Goal: Task Accomplishment & Management: Use online tool/utility

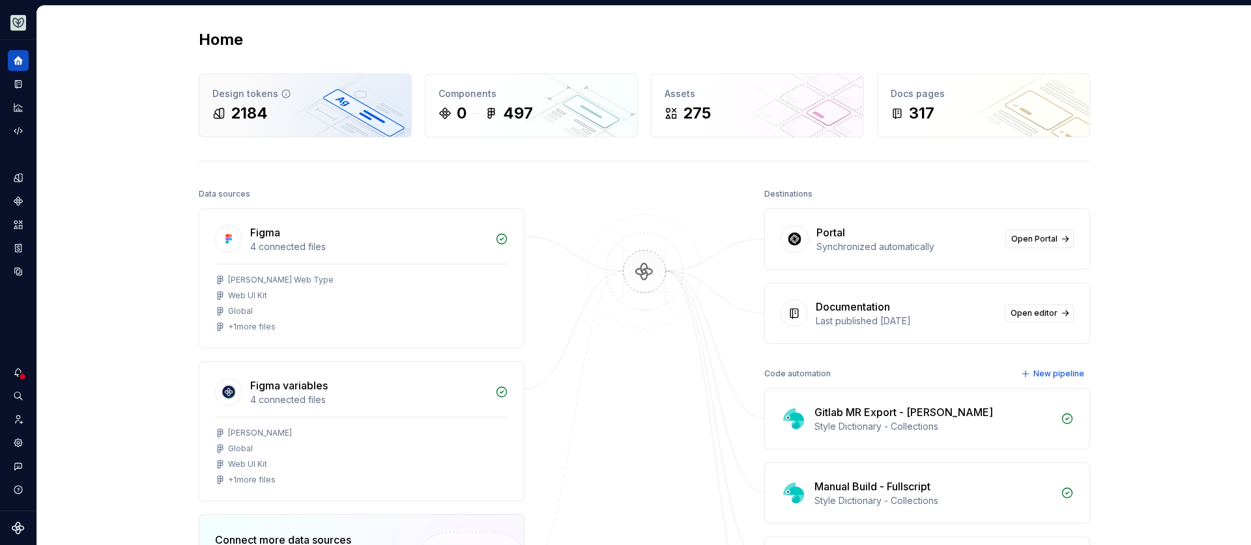
click at [275, 130] on div "Design tokens 2184" at bounding box center [305, 105] width 212 height 63
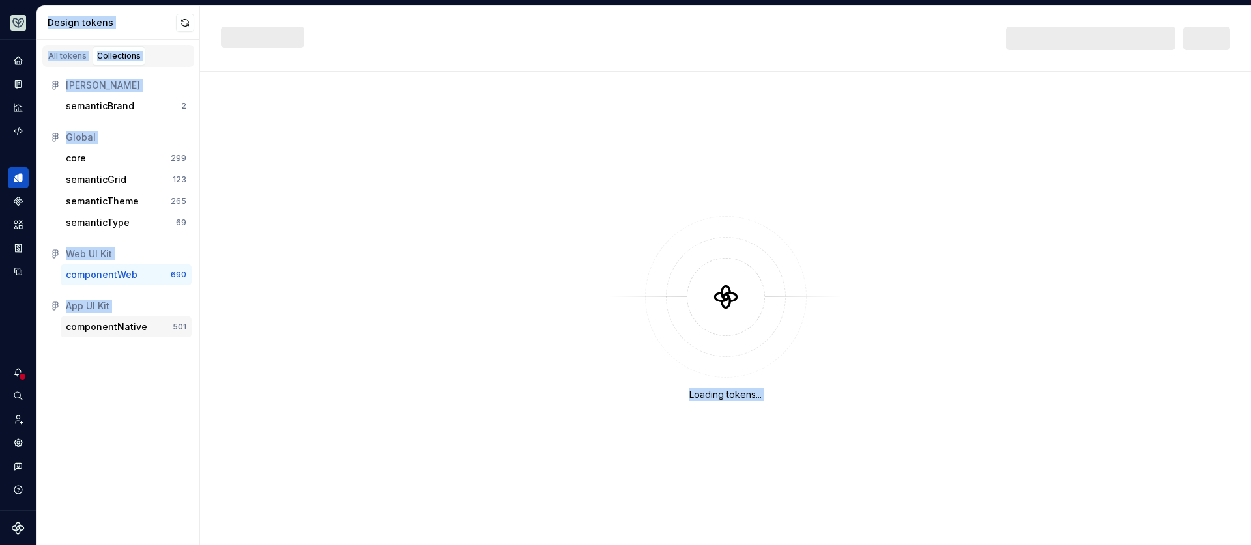
click at [136, 321] on div "componentNative" at bounding box center [106, 327] width 81 height 13
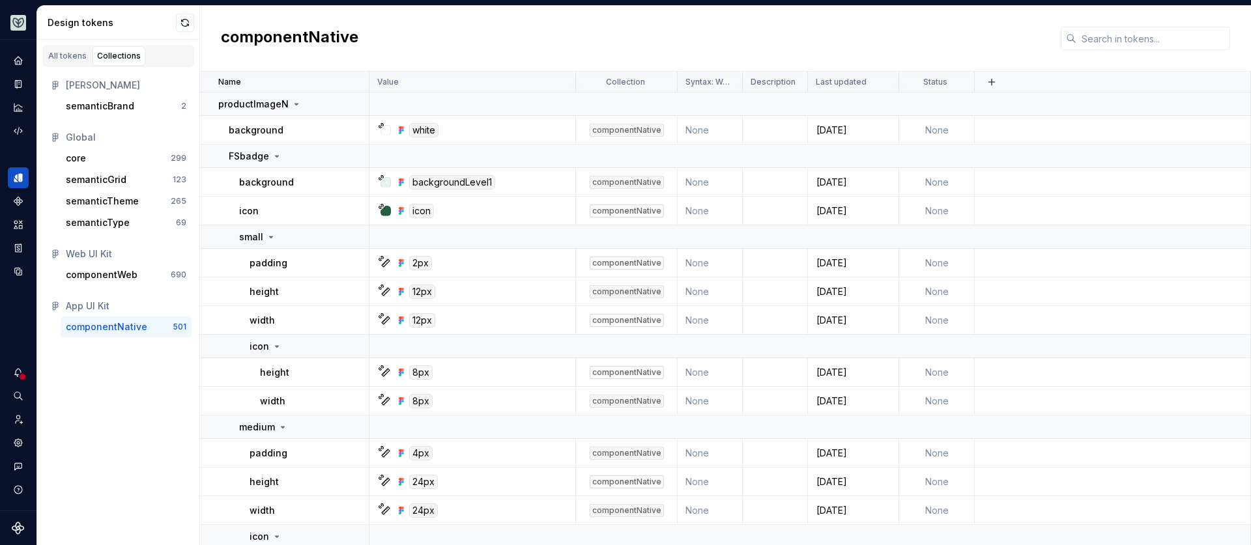
click at [166, 384] on div "All tokens Collections Emerson semanticBrand 2 Global core 299 semanticGrid 123…" at bounding box center [118, 293] width 163 height 506
click at [1109, 42] on input "text" at bounding box center [1153, 38] width 154 height 23
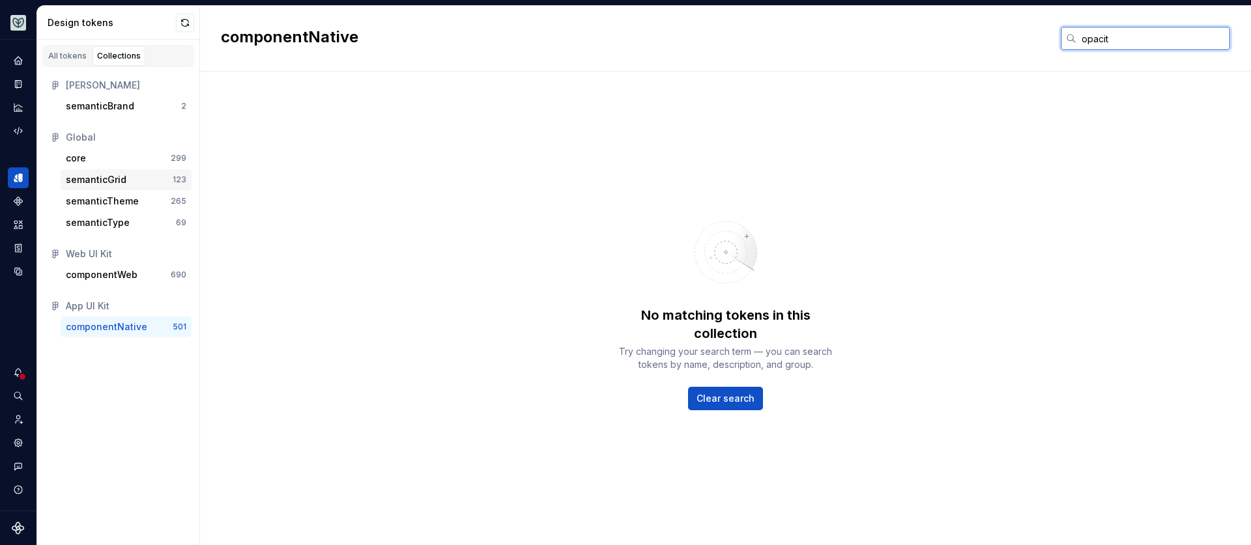
type input "opacit"
click at [123, 179] on div "semanticGrid" at bounding box center [96, 179] width 61 height 13
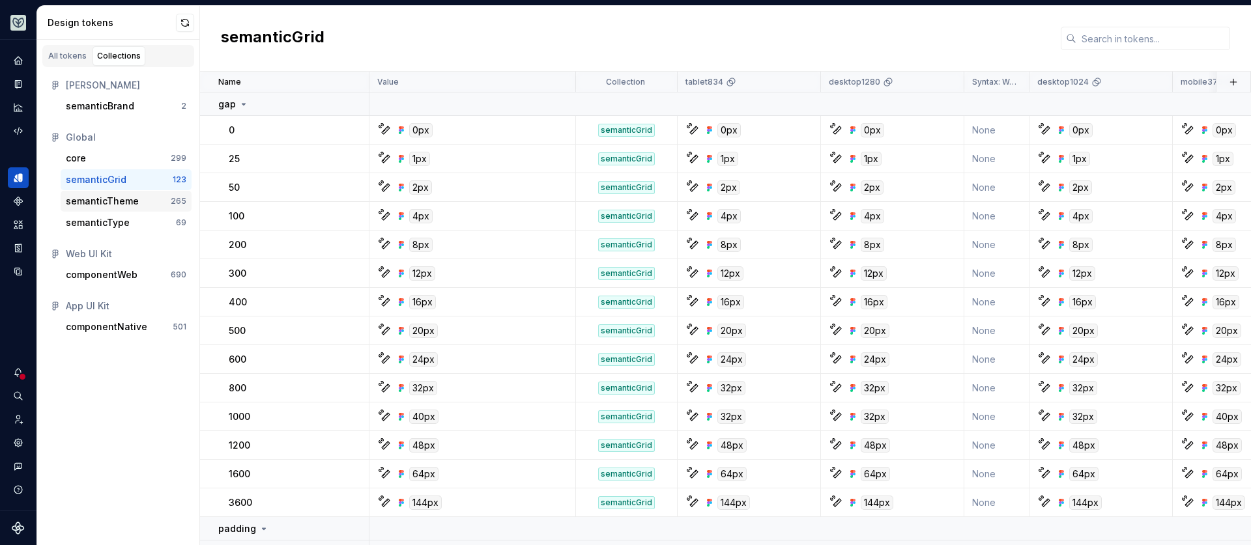
click at [120, 200] on div "semanticTheme" at bounding box center [102, 201] width 73 height 13
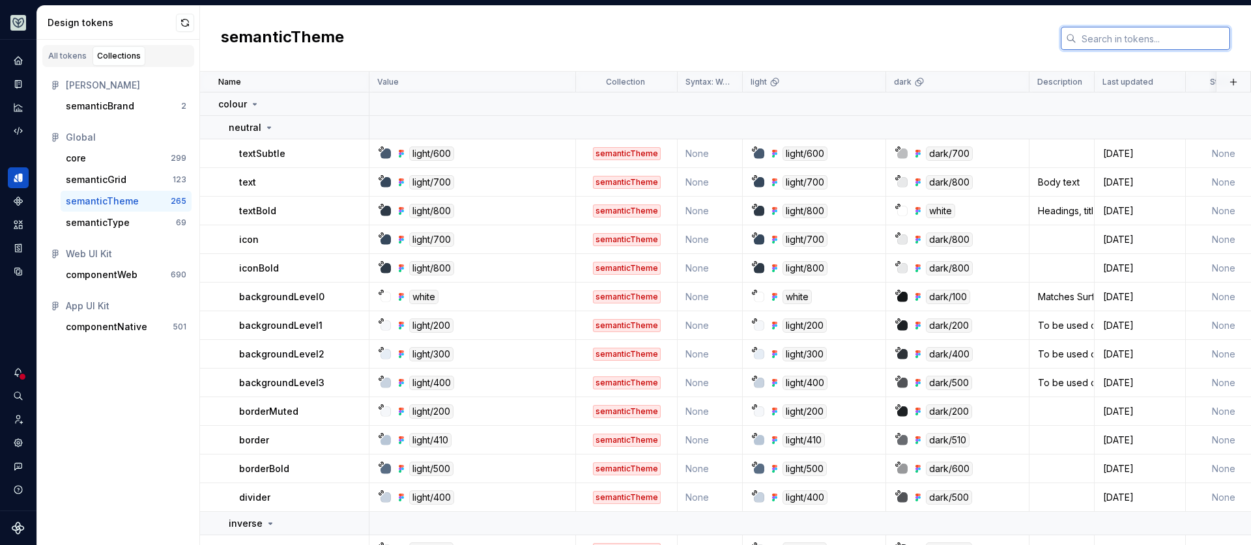
click at [1094, 38] on input "text" at bounding box center [1153, 38] width 154 height 23
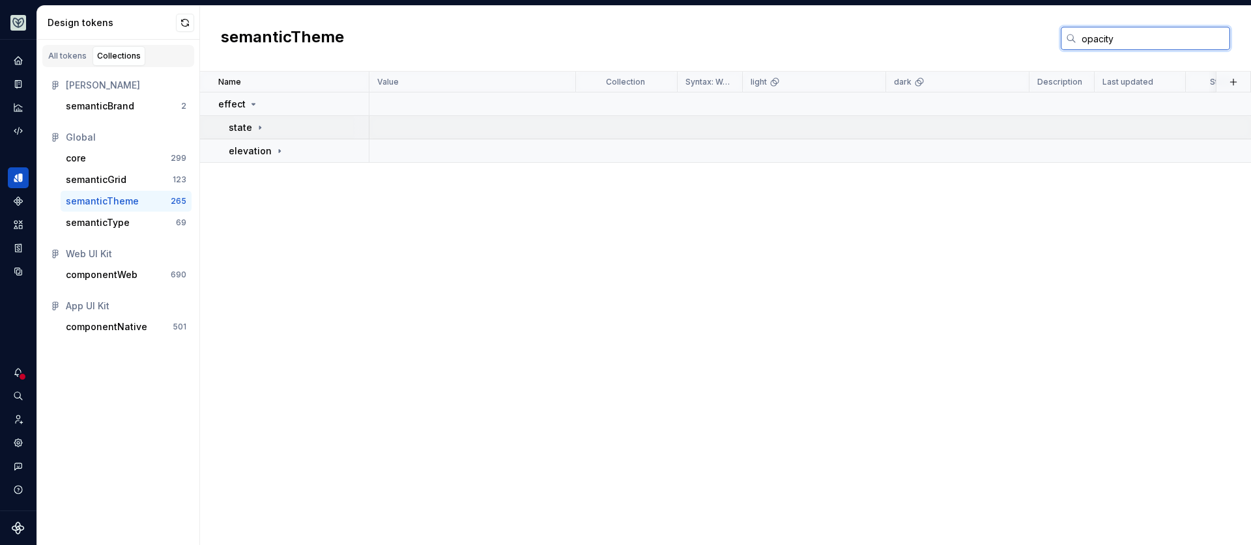
type input "opacity"
click at [259, 130] on icon at bounding box center [260, 127] width 10 height 10
click at [307, 152] on icon at bounding box center [307, 151] width 10 height 10
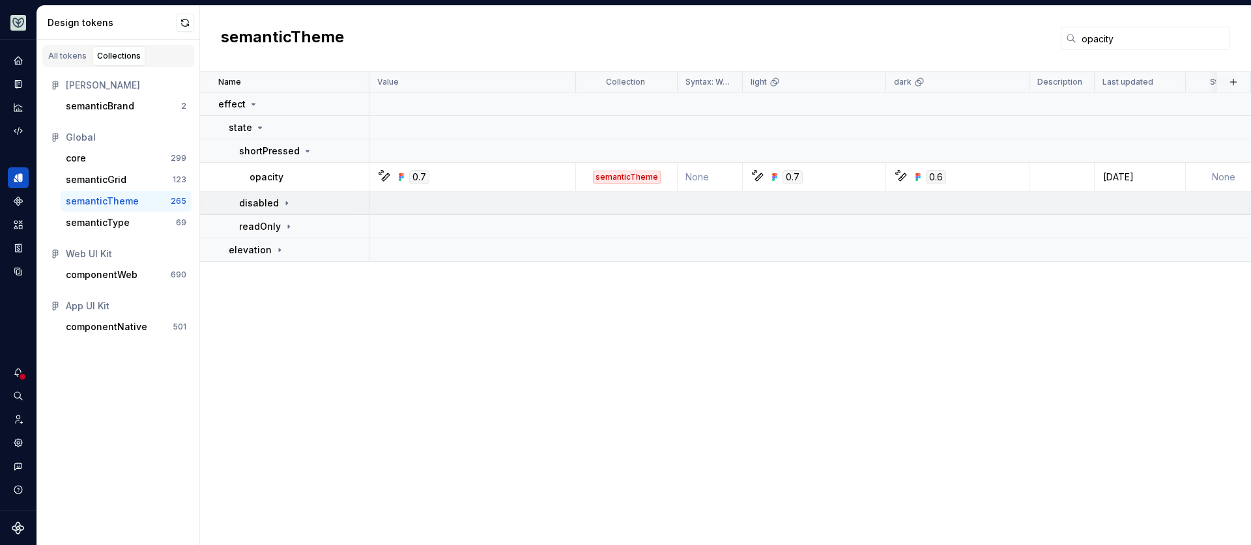
click at [286, 201] on icon at bounding box center [286, 202] width 1 height 3
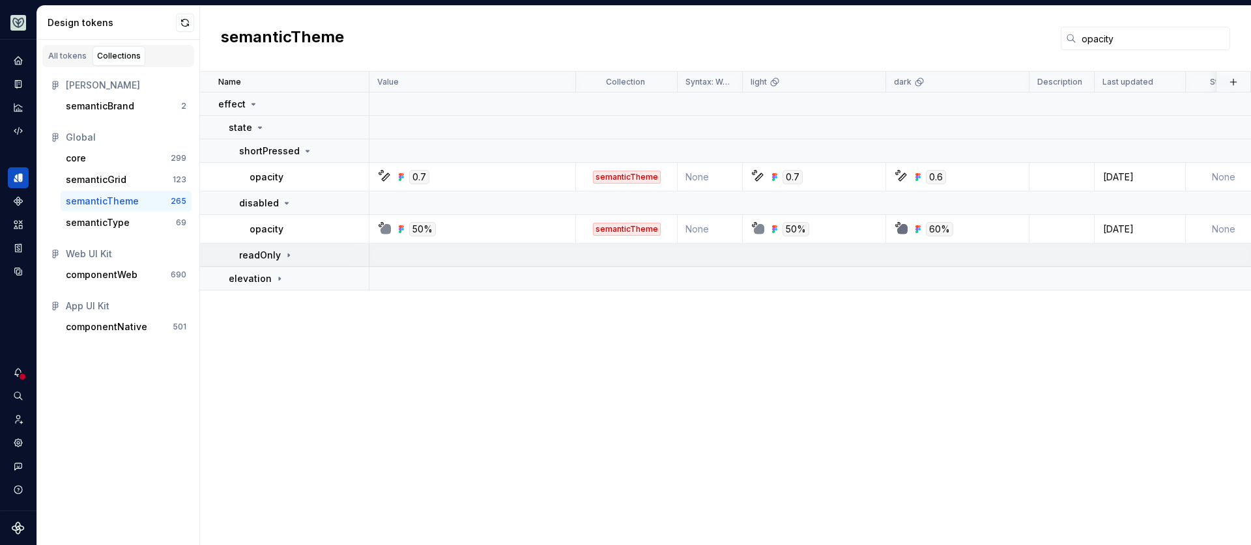
click at [283, 255] on icon at bounding box center [288, 255] width 10 height 10
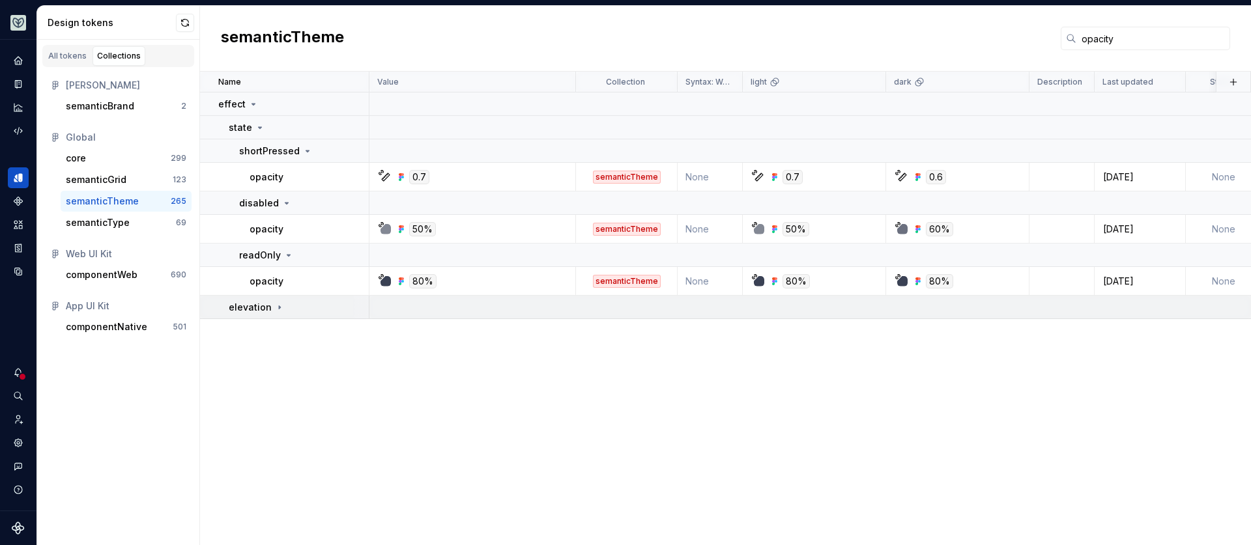
click at [274, 303] on icon at bounding box center [279, 307] width 10 height 10
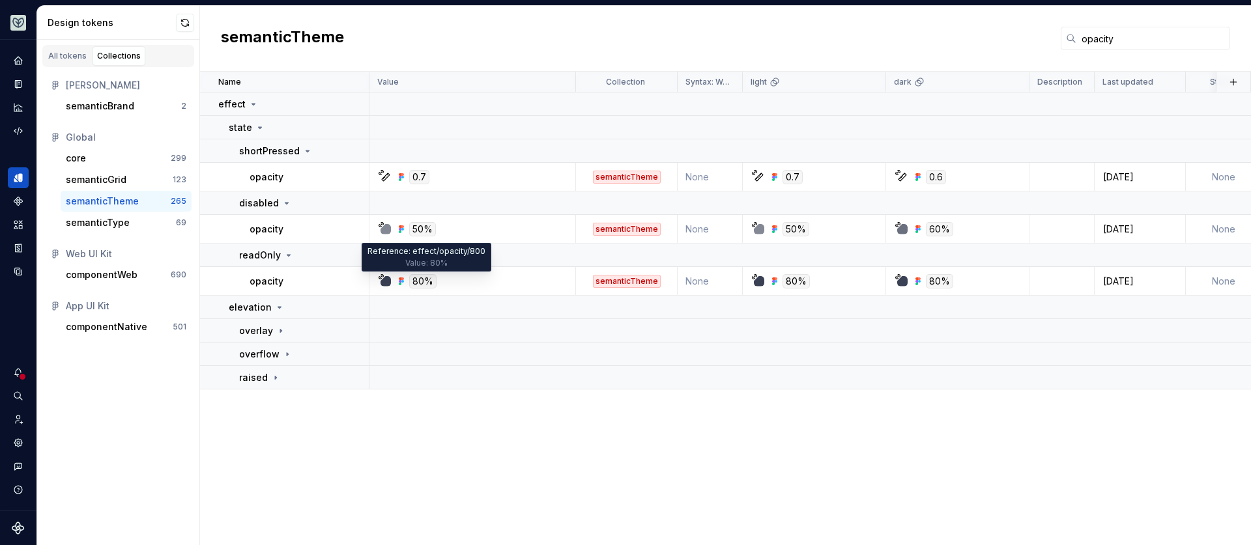
click at [418, 281] on div "80%" at bounding box center [422, 281] width 27 height 14
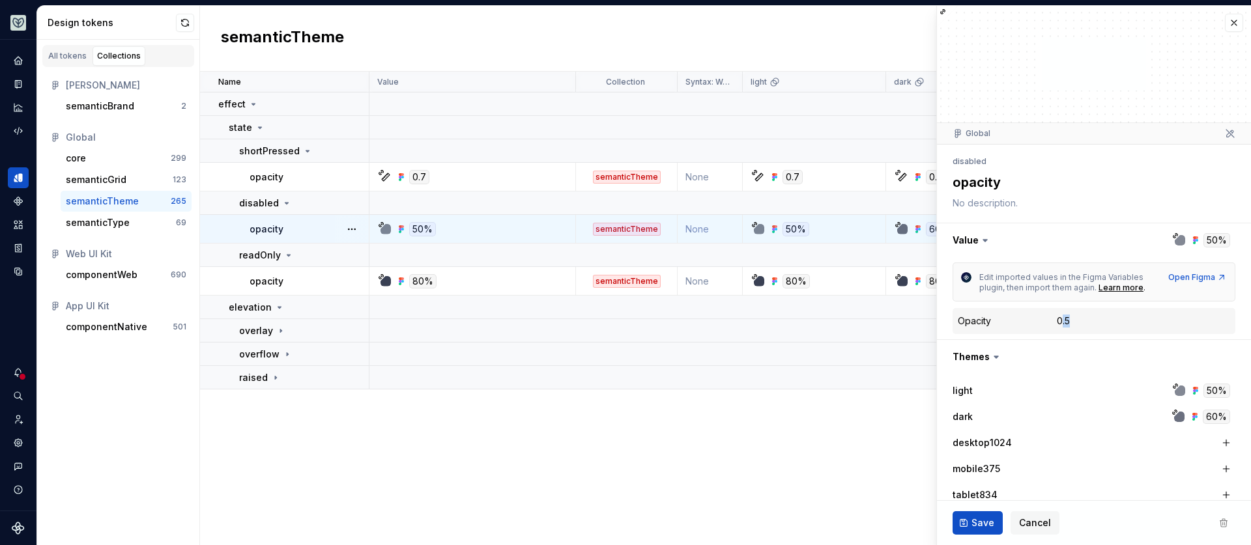
drag, startPoint x: 1060, startPoint y: 321, endPoint x: 1078, endPoint y: 321, distance: 18.3
click at [1078, 321] on dd "0.5" at bounding box center [1143, 321] width 173 height 13
click at [1078, 322] on dd "0.5" at bounding box center [1143, 321] width 173 height 13
type textarea "*"
